Goal: Task Accomplishment & Management: Complete application form

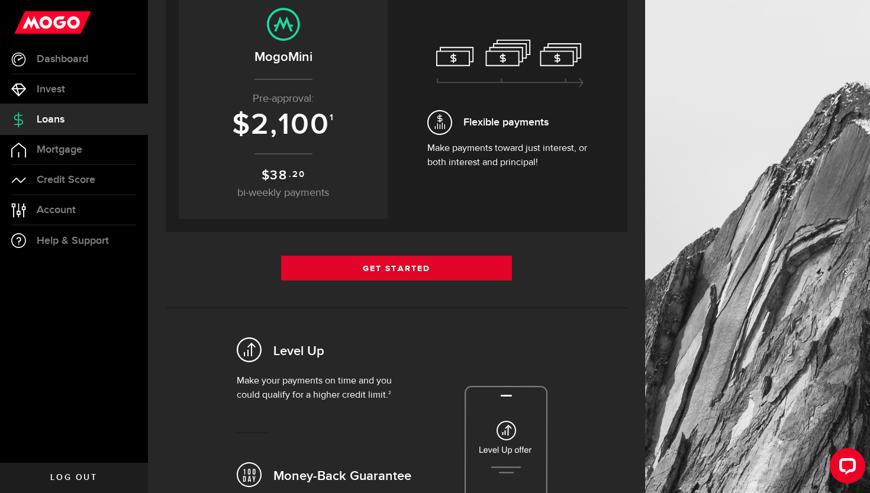
scroll to position [157, 0]
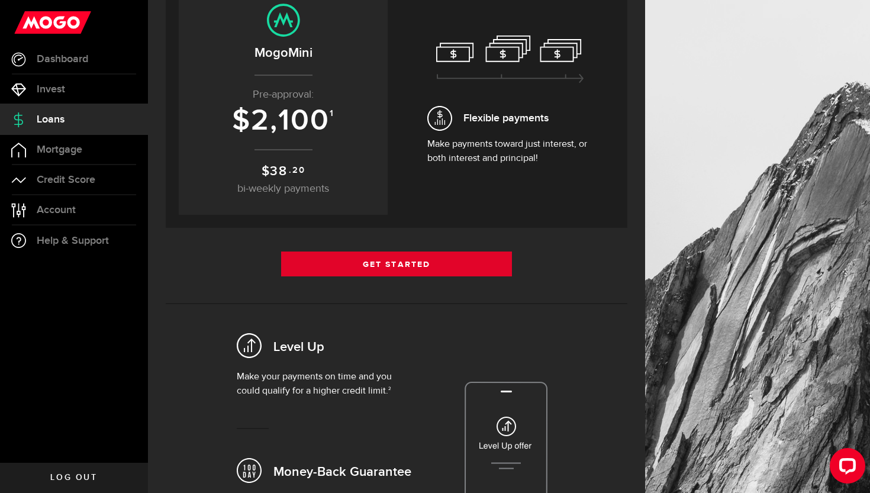
click at [343, 272] on link "Get Started" at bounding box center [396, 264] width 231 height 25
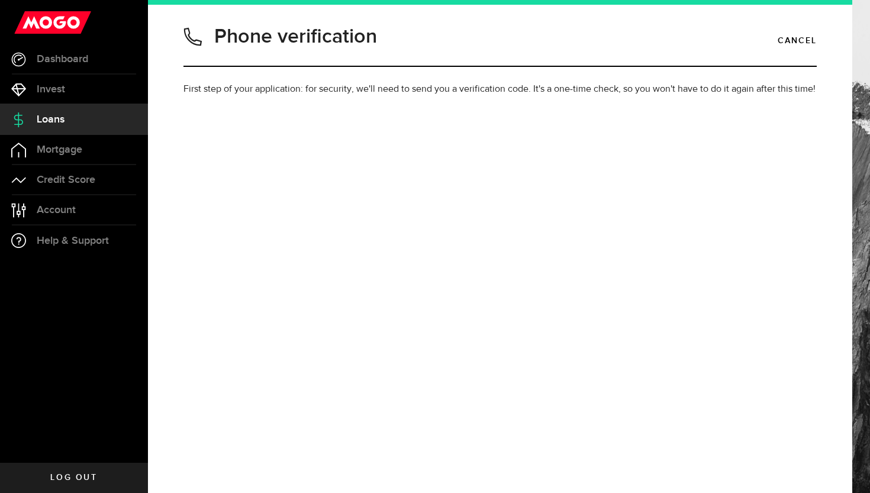
type input "2269985184"
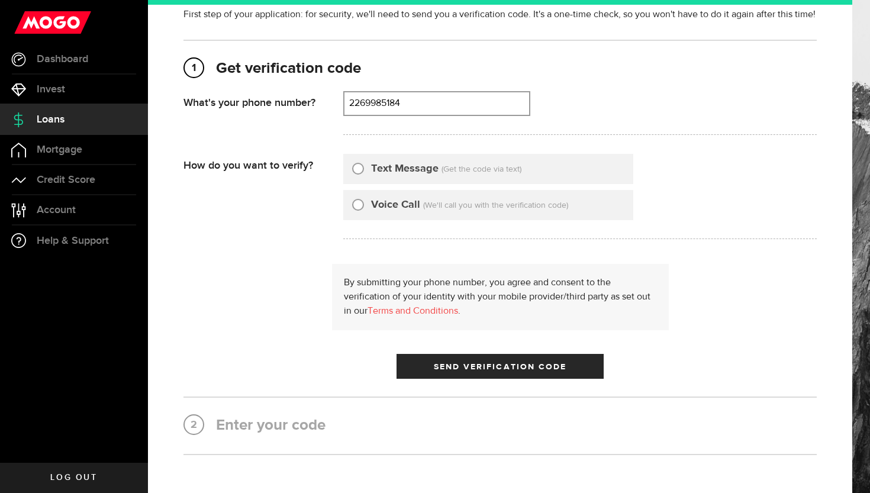
scroll to position [75, 0]
click at [379, 166] on label "Text Message" at bounding box center [404, 168] width 67 height 16
click at [364, 166] on input "Text Message" at bounding box center [358, 166] width 12 height 12
radio input "true"
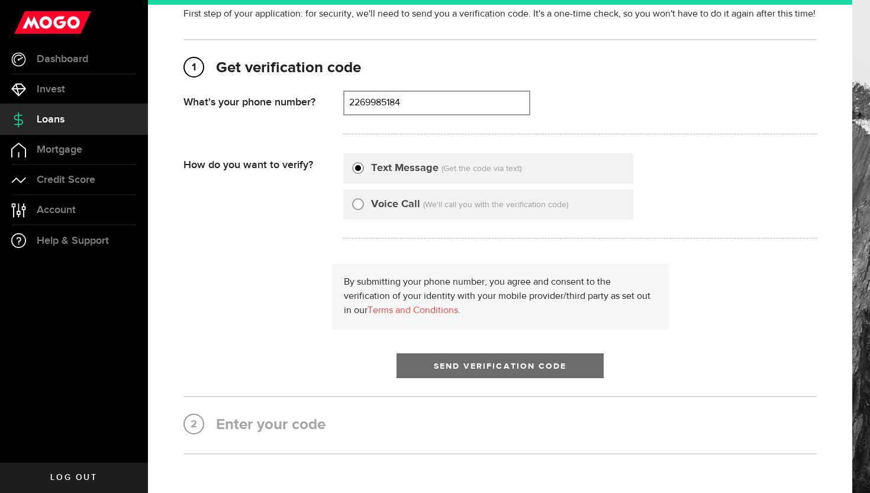
click at [462, 371] on button "Send Verification Code" at bounding box center [500, 365] width 207 height 25
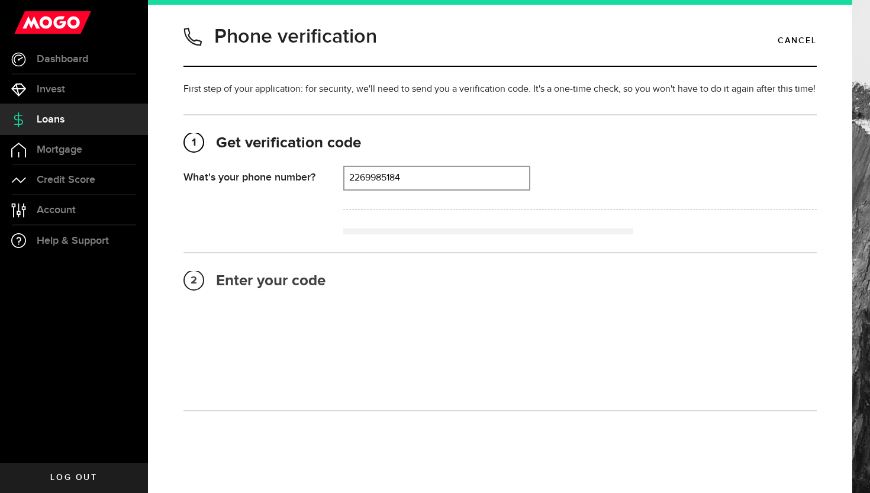
scroll to position [1, 0]
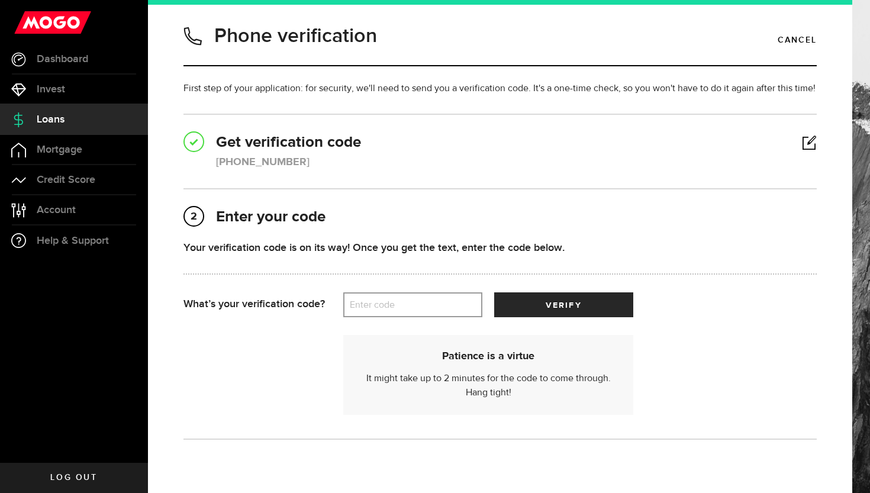
click at [393, 298] on label "Enter code" at bounding box center [412, 305] width 139 height 24
click at [393, 298] on input "Enter code" at bounding box center [412, 304] width 139 height 25
click at [564, 305] on button "verify" at bounding box center [563, 304] width 139 height 25
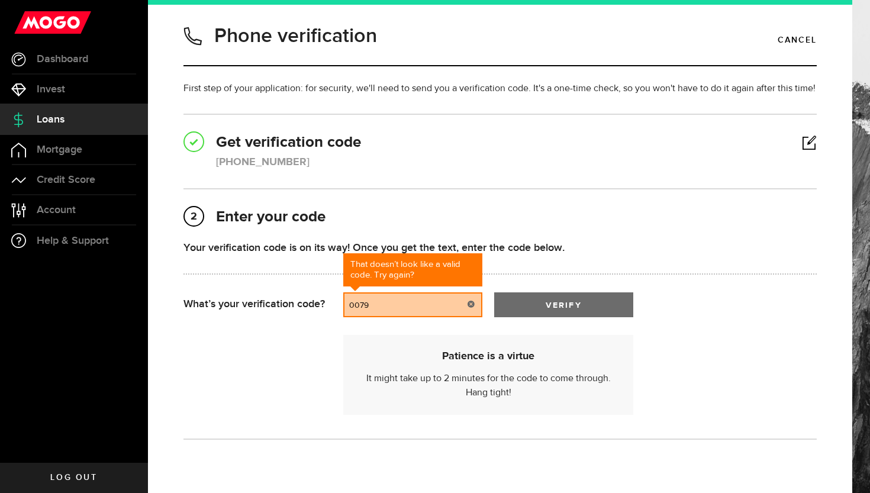
click at [514, 316] on button "verify" at bounding box center [563, 304] width 139 height 25
click at [394, 309] on input "0079" at bounding box center [412, 304] width 139 height 25
type input "00979"
click at [564, 305] on button "verify" at bounding box center [563, 304] width 139 height 25
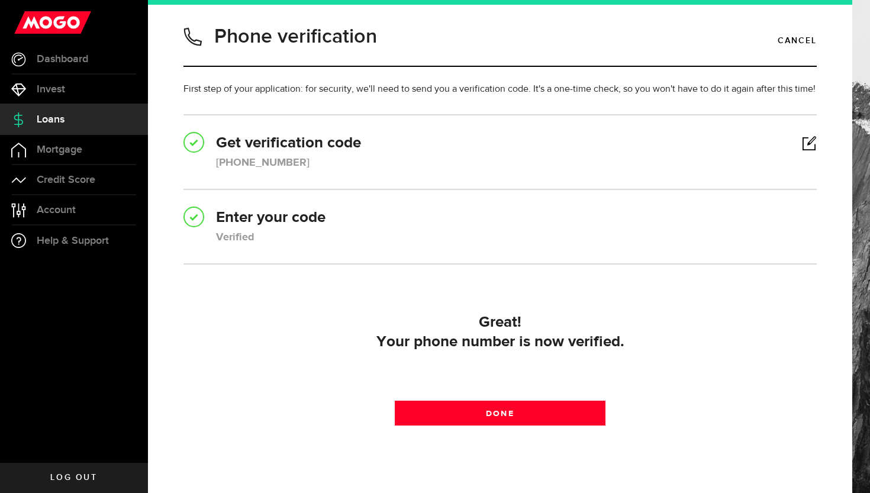
scroll to position [41, 0]
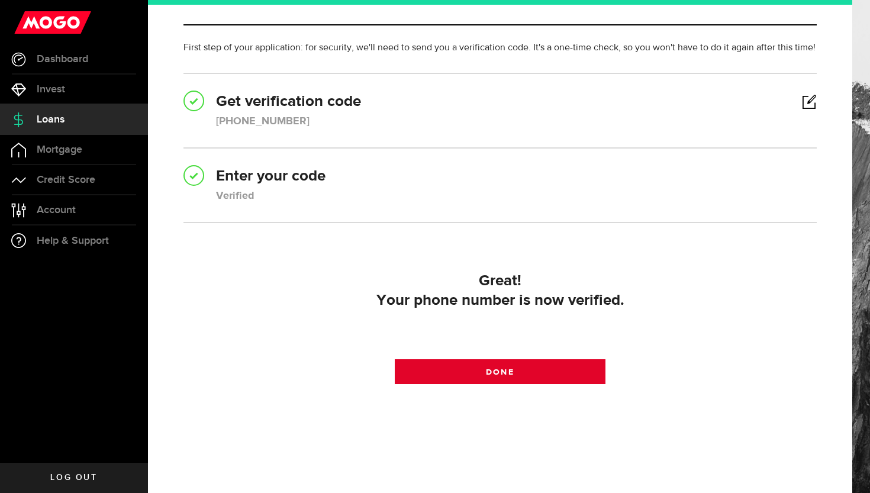
click at [499, 377] on span at bounding box center [500, 374] width 15 height 15
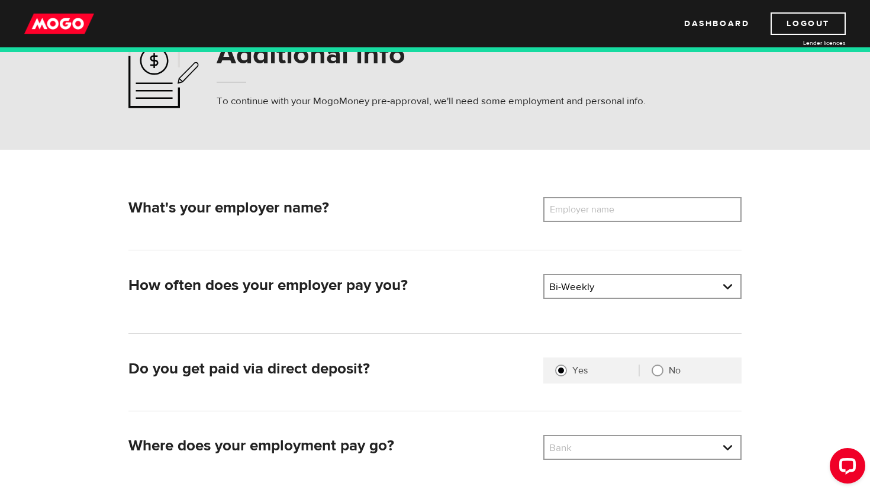
scroll to position [66, 0]
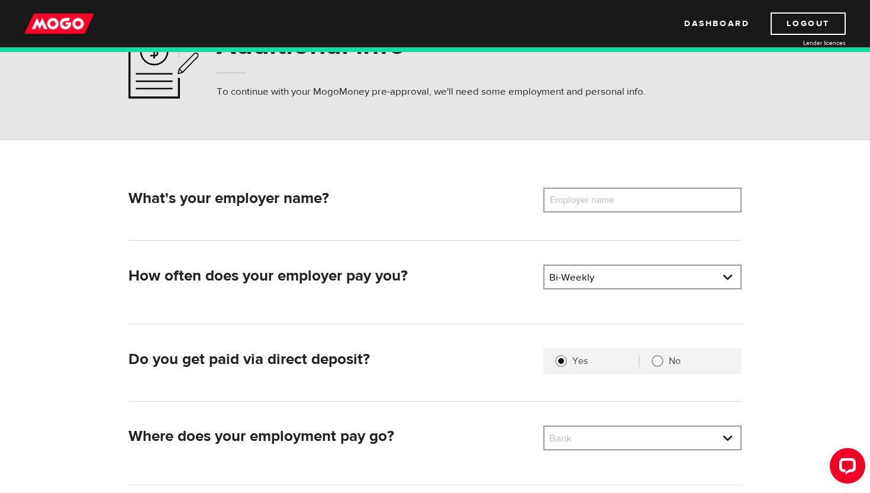
click at [610, 200] on label "Employer name" at bounding box center [590, 200] width 95 height 25
click at [610, 200] on input "Employer name" at bounding box center [642, 200] width 198 height 25
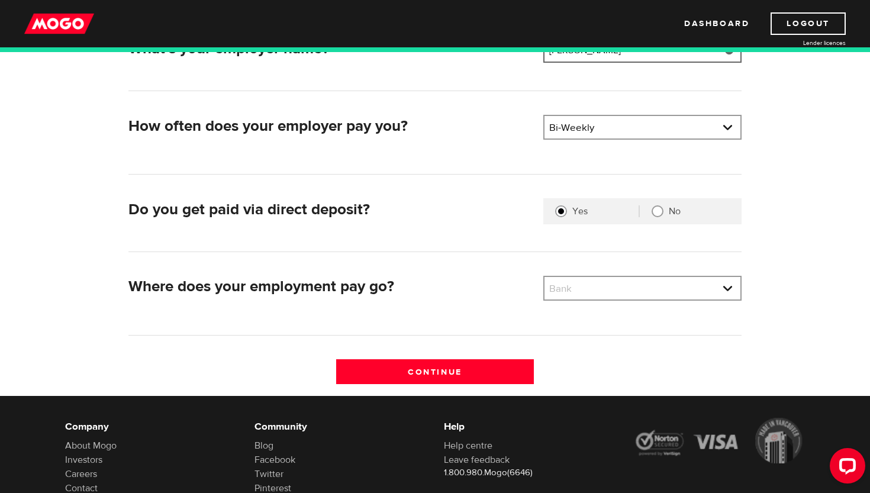
scroll to position [223, 0]
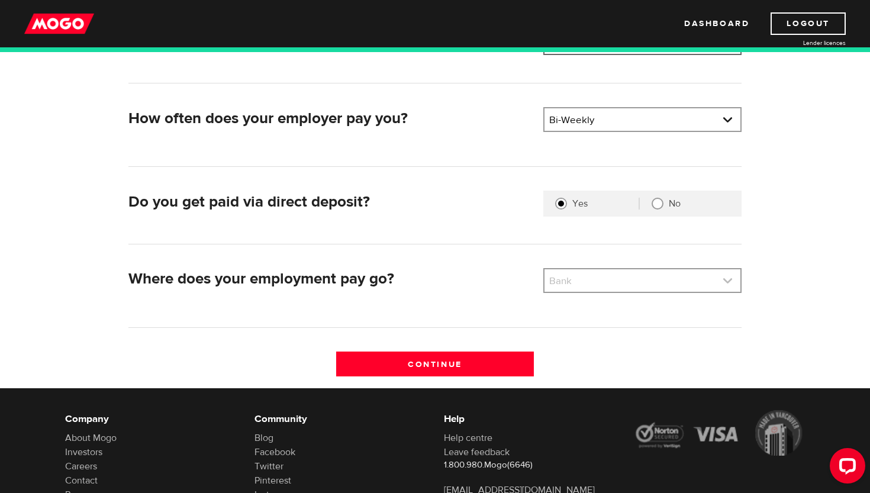
type input "TIM HORTONS"
click at [579, 284] on link at bounding box center [643, 280] width 196 height 22
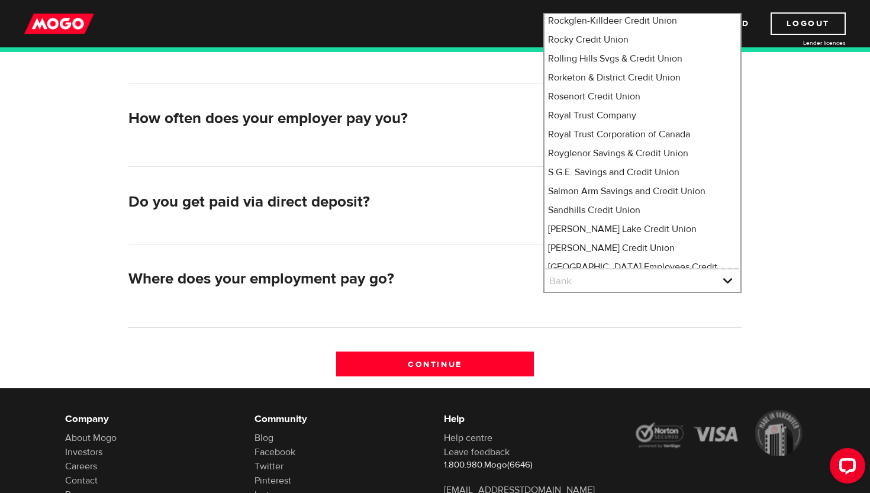
scroll to position [7622, 0]
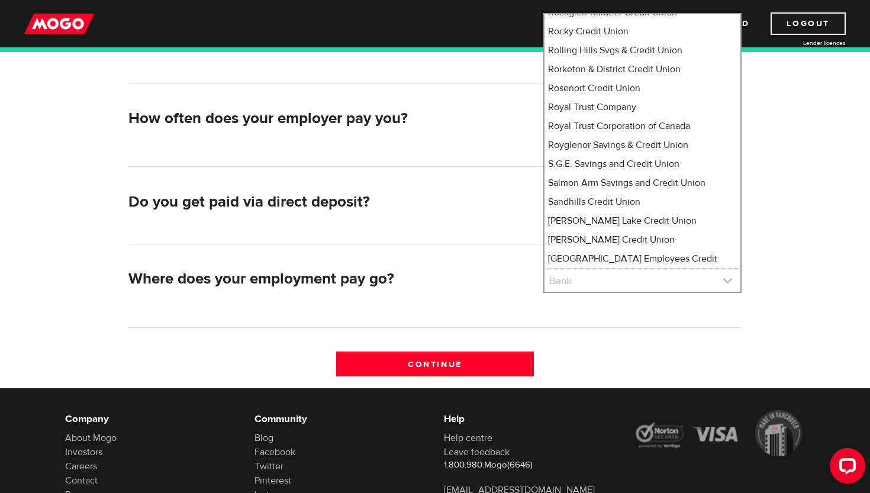
click at [572, 282] on link at bounding box center [643, 280] width 196 height 22
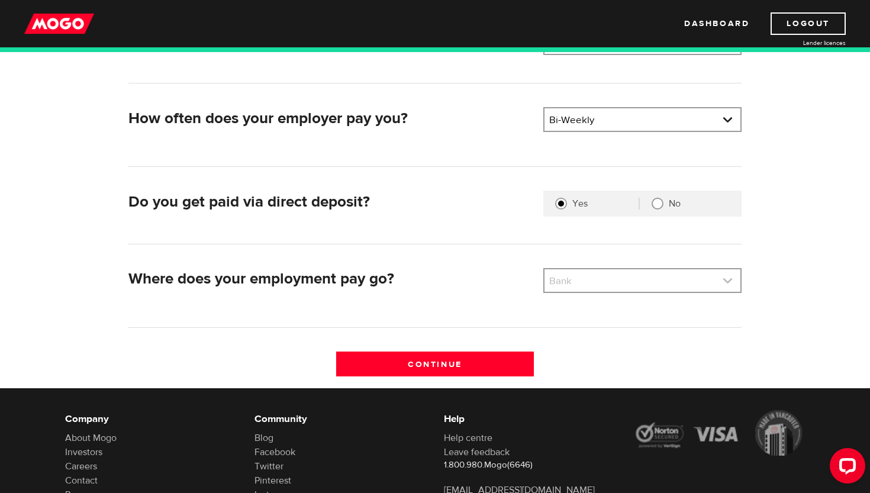
click at [584, 285] on link at bounding box center [643, 280] width 196 height 22
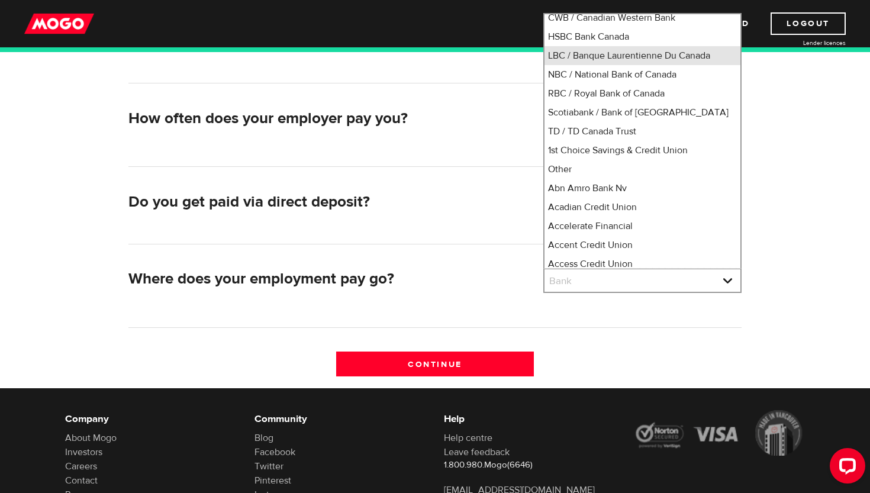
scroll to position [97, 0]
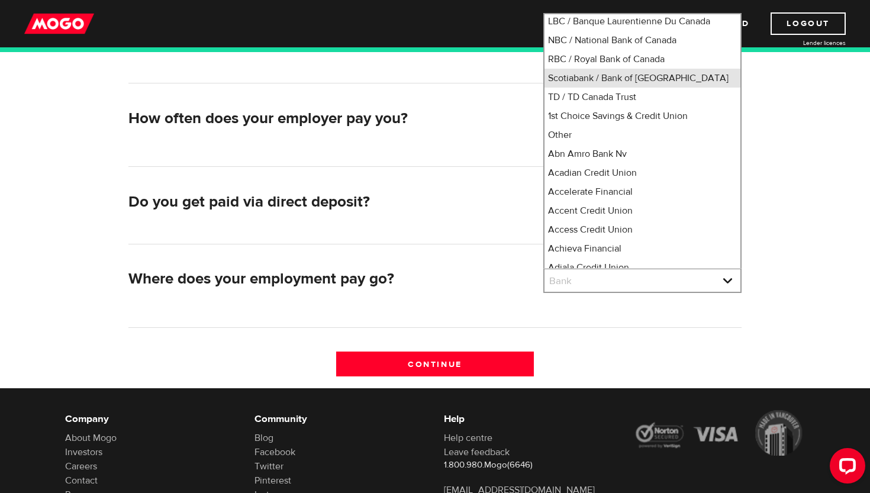
click at [596, 88] on li "Scotiabank / Bank of Nova Scotia" at bounding box center [643, 78] width 196 height 19
select select "2"
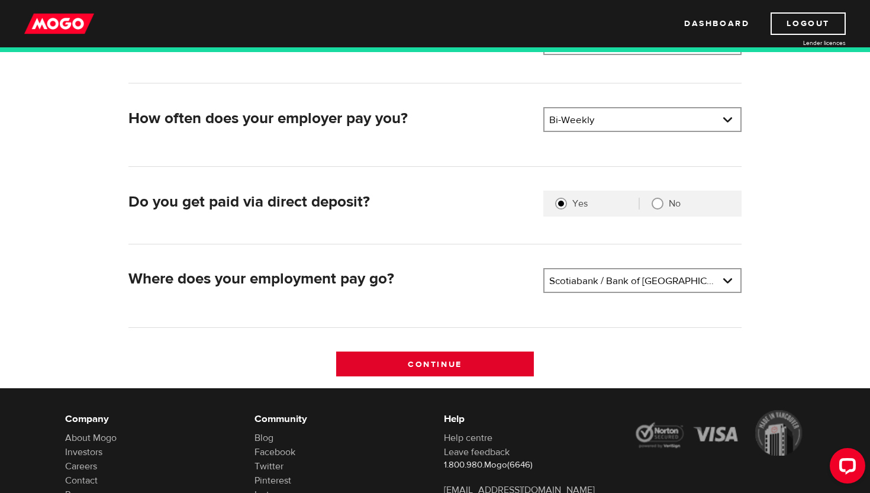
click at [443, 367] on input "Continue" at bounding box center [435, 364] width 198 height 25
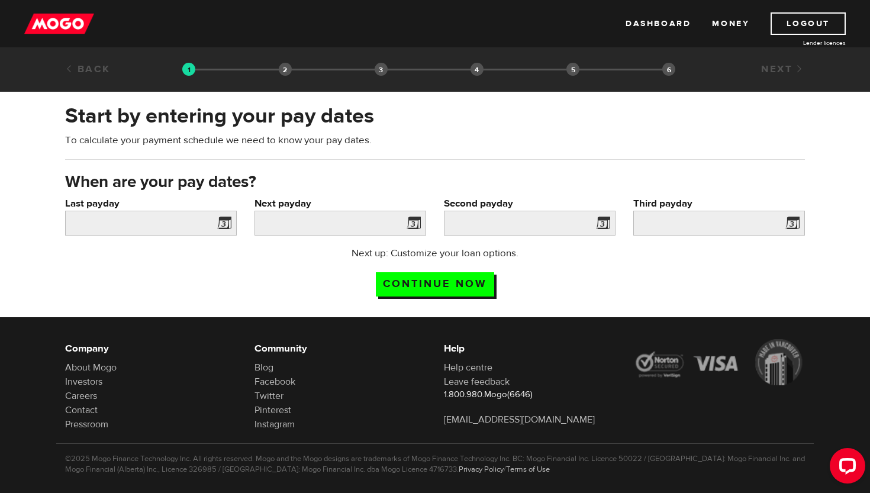
click at [224, 223] on span at bounding box center [222, 224] width 18 height 19
click at [229, 221] on span at bounding box center [222, 224] width 18 height 19
click at [148, 223] on input "Last payday" at bounding box center [151, 223] width 172 height 25
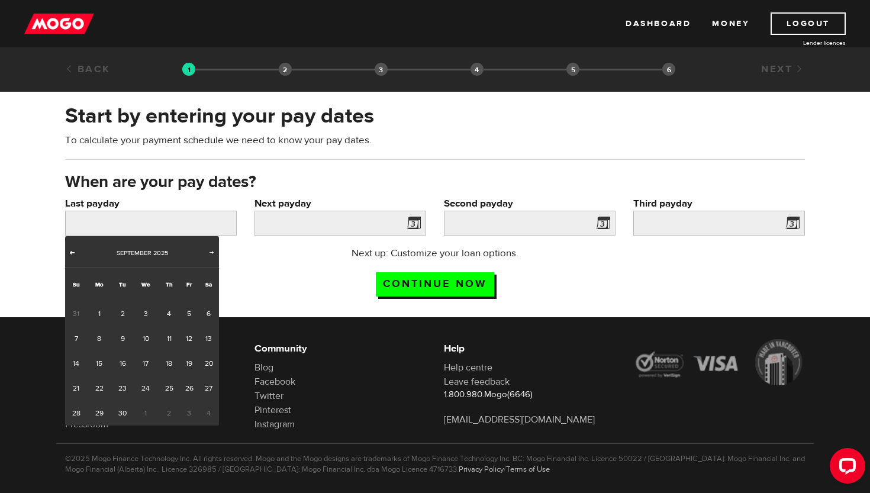
click at [75, 250] on span "Prev" at bounding box center [71, 251] width 9 height 9
click at [193, 394] on link "22" at bounding box center [189, 388] width 18 height 25
type input "[DATE]"
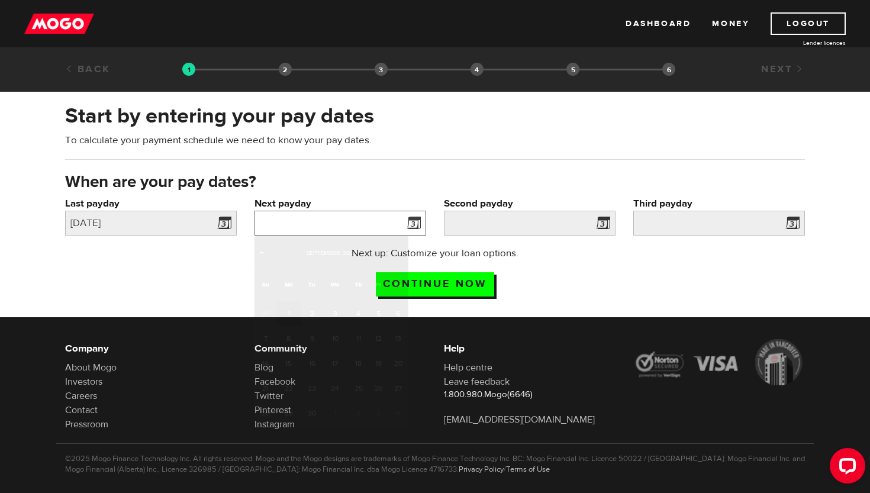
click at [335, 233] on input "Next payday" at bounding box center [341, 223] width 172 height 25
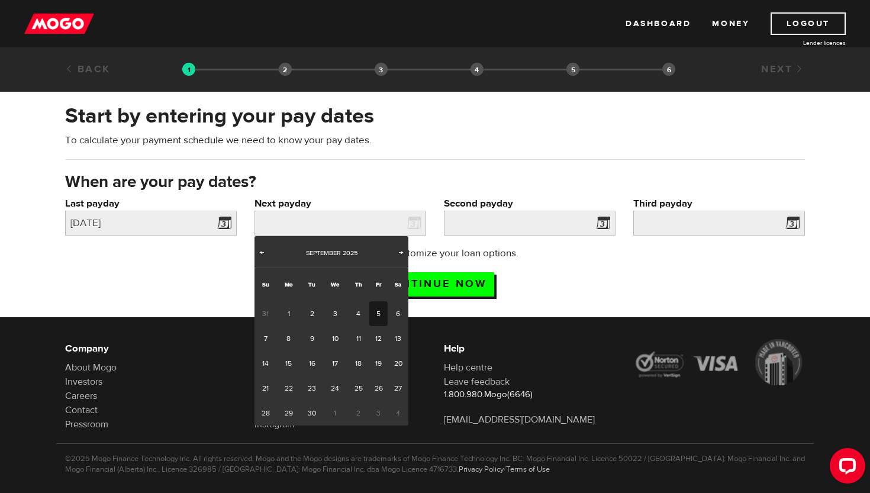
click at [372, 308] on link "5" at bounding box center [378, 313] width 18 height 25
type input "[DATE]"
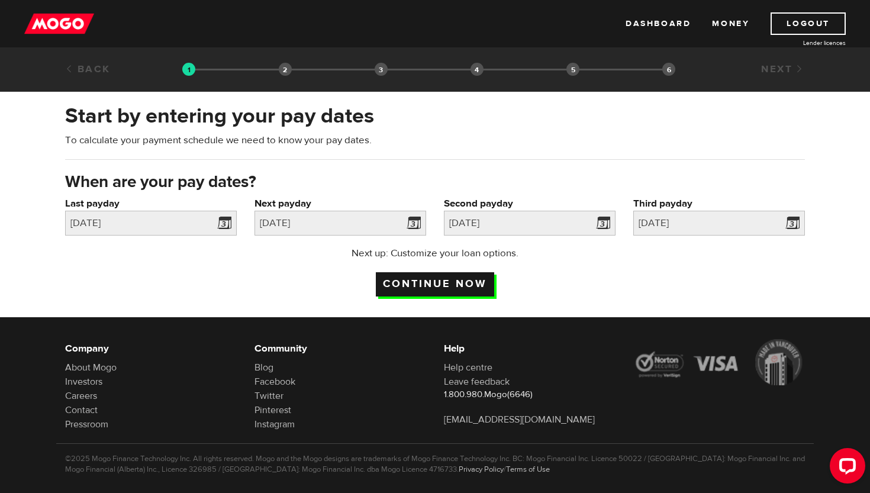
click at [467, 284] on input "Continue now" at bounding box center [435, 284] width 118 height 24
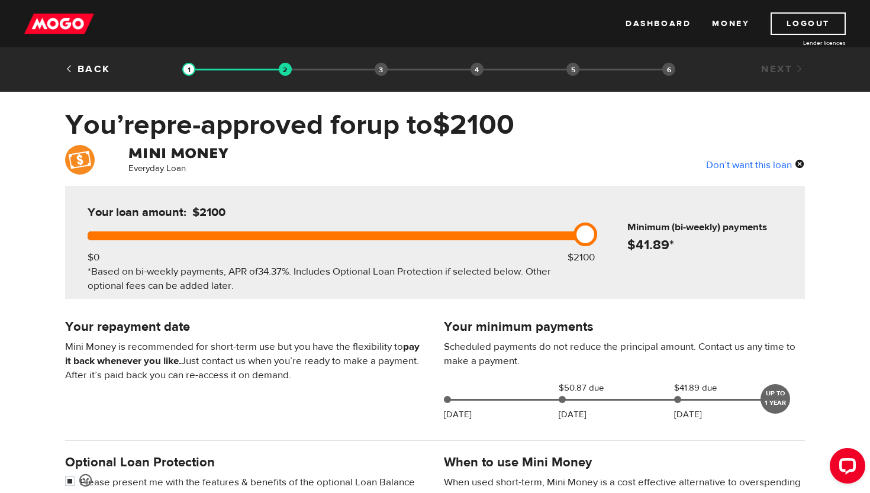
drag, startPoint x: 583, startPoint y: 226, endPoint x: 613, endPoint y: 231, distance: 30.1
click at [613, 231] on div "Your loan amount: $2100 $0 $2100 *Based on bi-weekly payments, APR of 34.37% . …" at bounding box center [435, 242] width 740 height 113
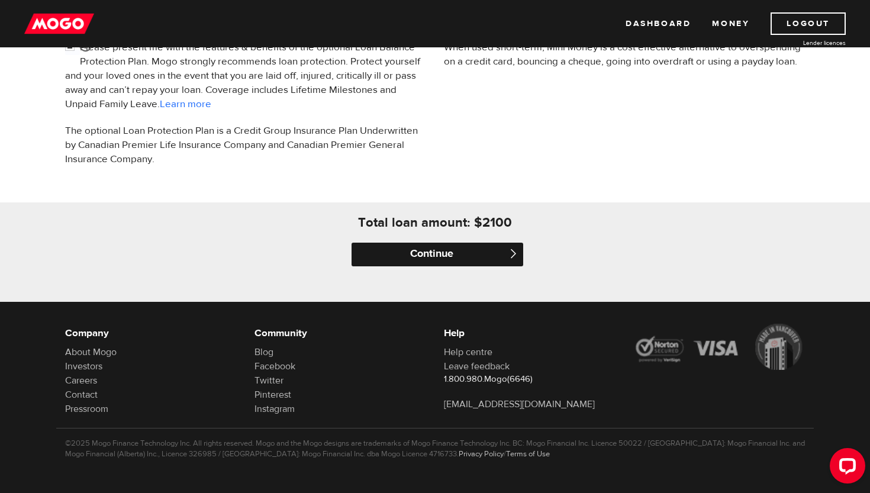
scroll to position [436, 0]
click at [465, 247] on input "Continue" at bounding box center [438, 255] width 172 height 24
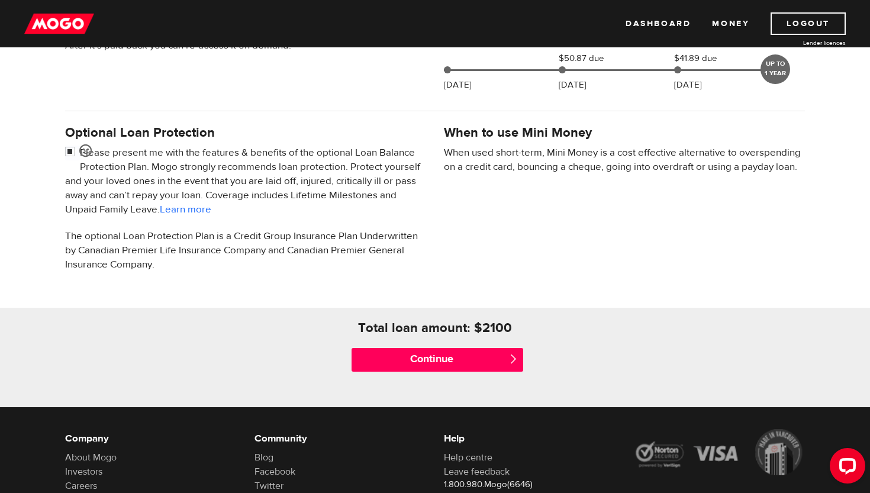
scroll to position [337, 0]
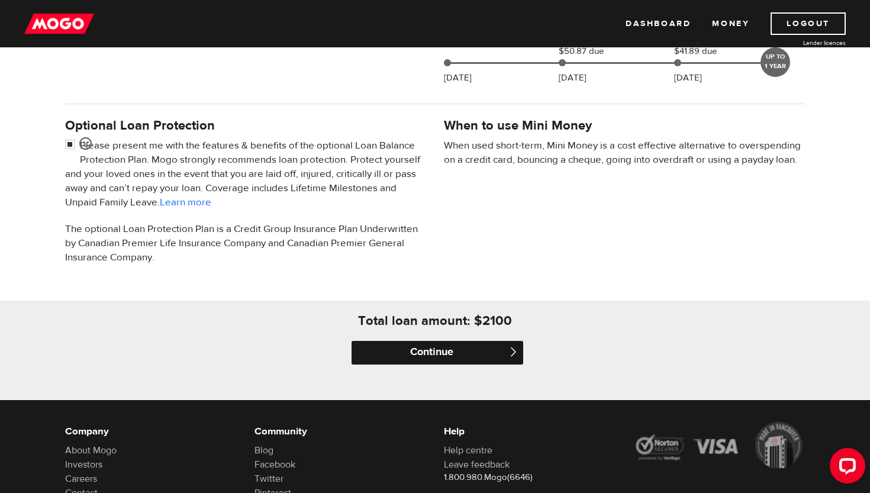
click at [445, 351] on input "Continue" at bounding box center [438, 353] width 172 height 24
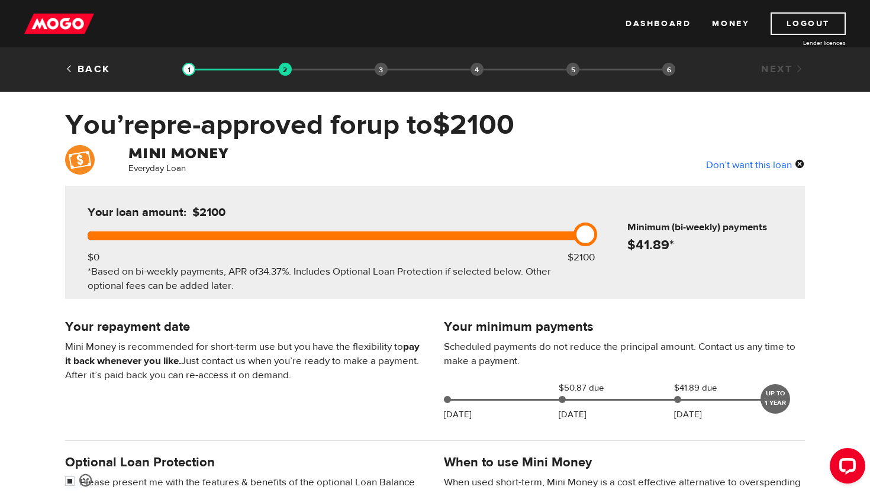
scroll to position [0, 0]
click at [732, 163] on div "Don’t want this loan" at bounding box center [755, 164] width 99 height 15
drag, startPoint x: 88, startPoint y: 235, endPoint x: 779, endPoint y: 289, distance: 693.0
click at [779, 289] on div "Your loan amount: $2100 $0 $2100 *Based on bi-weekly payments, APR of 34.37% . …" at bounding box center [435, 242] width 740 height 113
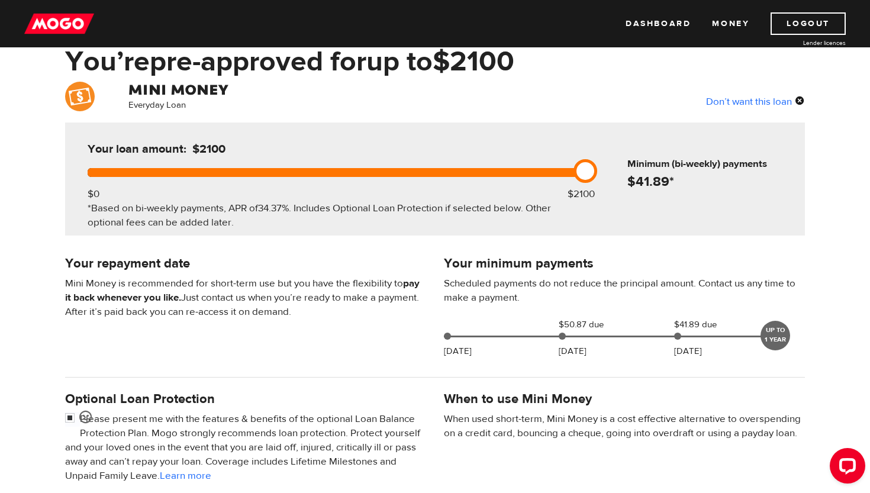
scroll to position [44, 0]
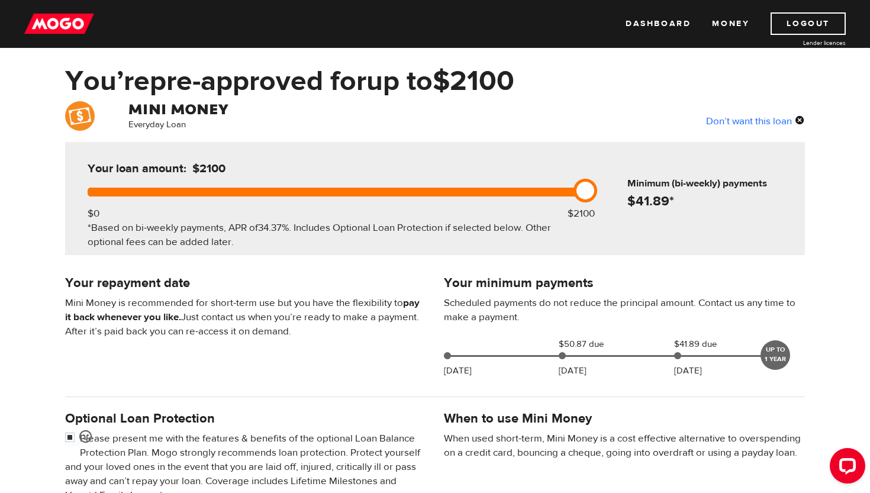
click at [802, 120] on div "Don’t want this loan" at bounding box center [755, 120] width 99 height 15
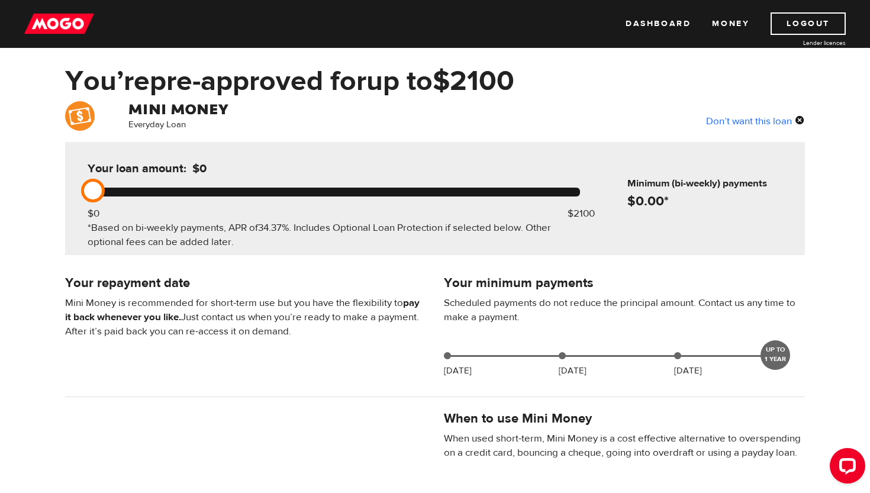
click at [800, 119] on div "Don’t want this loan" at bounding box center [755, 120] width 99 height 15
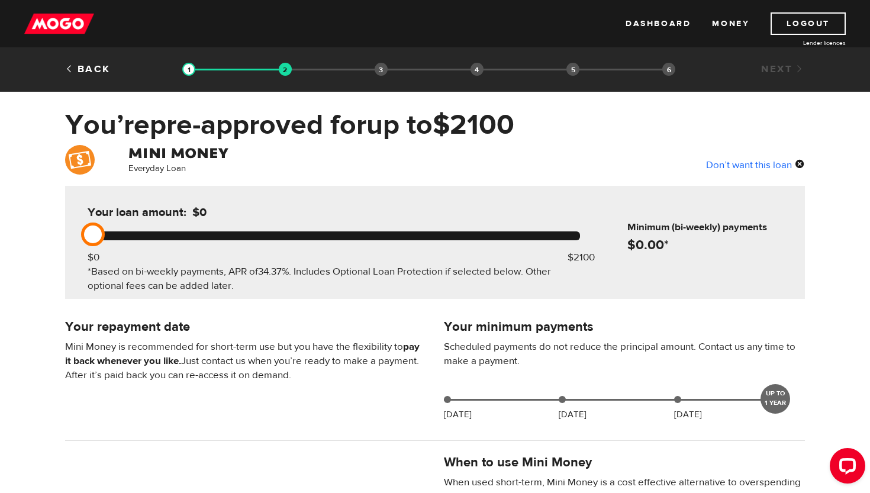
scroll to position [0, 0]
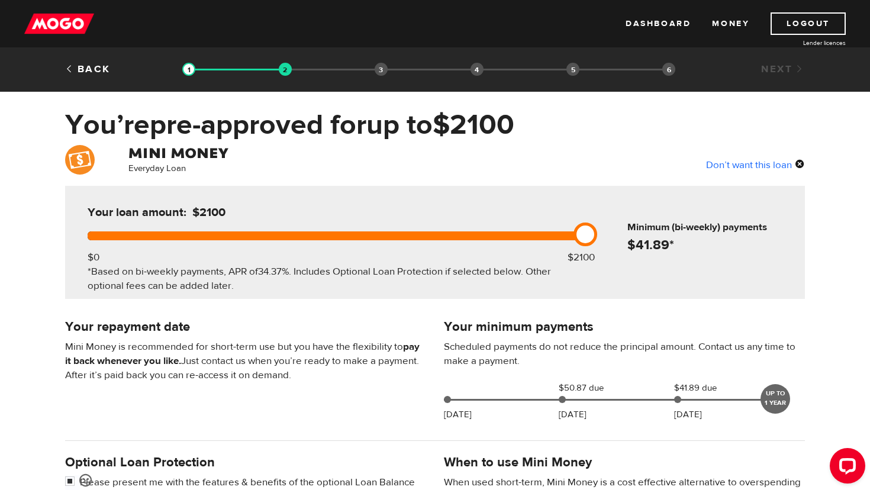
drag, startPoint x: 82, startPoint y: 240, endPoint x: 862, endPoint y: 264, distance: 780.0
click at [865, 264] on div "Everyday Loan Don’t want this loan Your loan amount: $2100 $0 $2100 *Based on b…" at bounding box center [435, 441] width 870 height 592
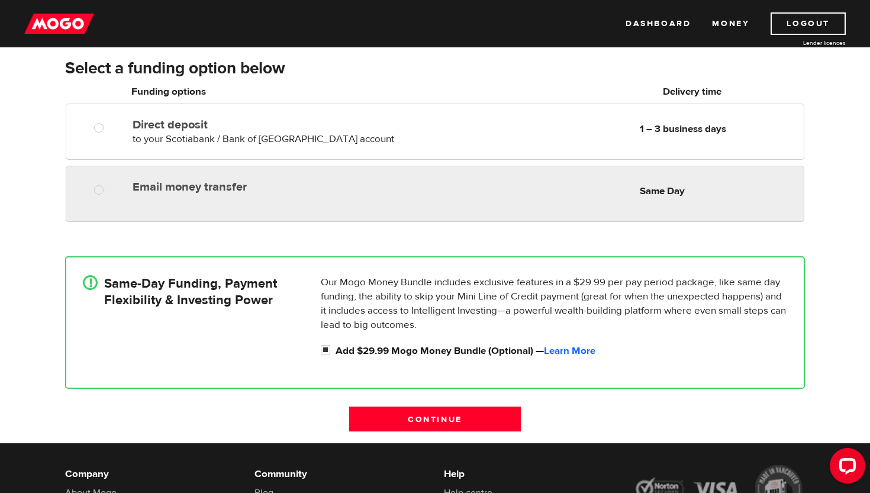
scroll to position [195, 0]
